Goal: Transaction & Acquisition: Purchase product/service

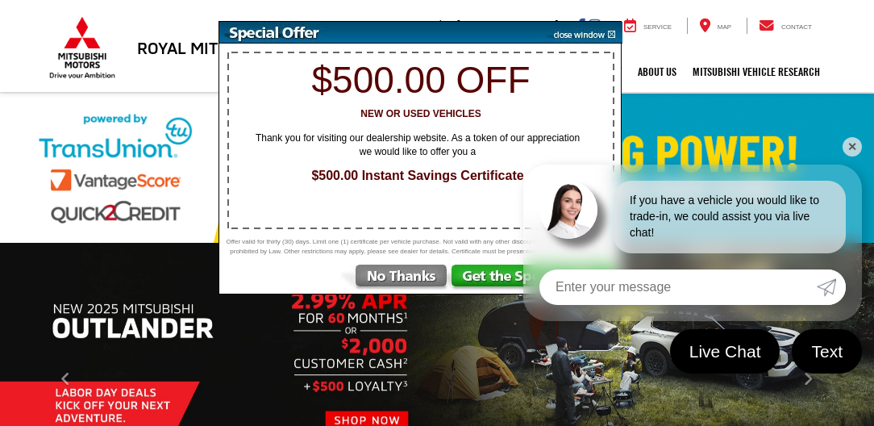
click at [583, 34] on img at bounding box center [581, 33] width 81 height 22
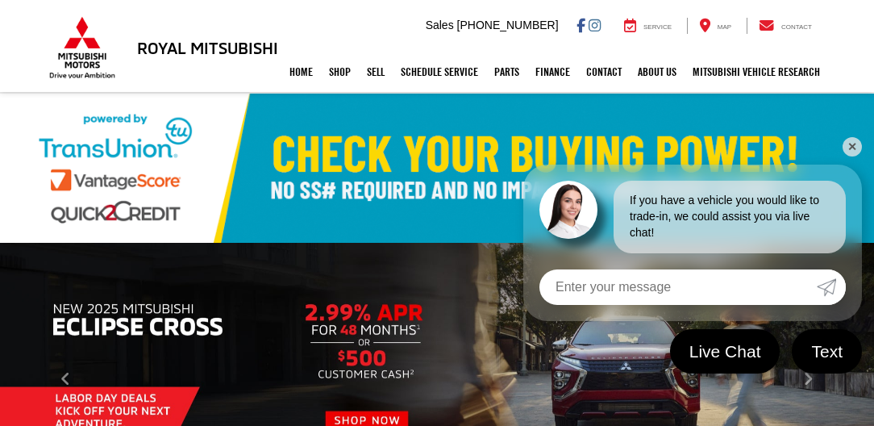
drag, startPoint x: 852, startPoint y: 144, endPoint x: 837, endPoint y: 139, distance: 15.8
click at [851, 142] on link "✕" at bounding box center [852, 146] width 19 height 19
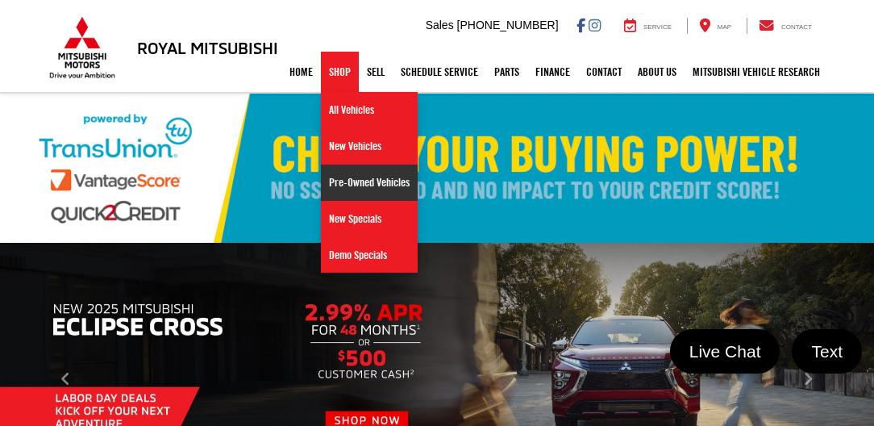
click at [331, 179] on link "Pre-Owned Vehicles" at bounding box center [369, 182] width 97 height 36
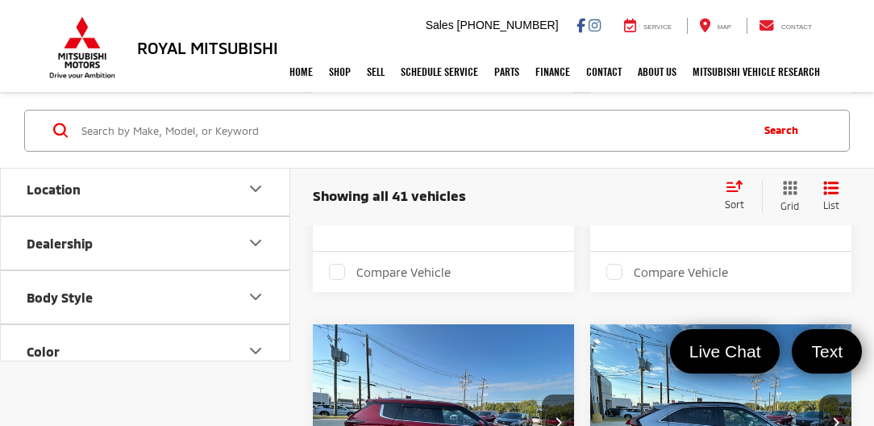
scroll to position [2875, 0]
